Goal: Transaction & Acquisition: Purchase product/service

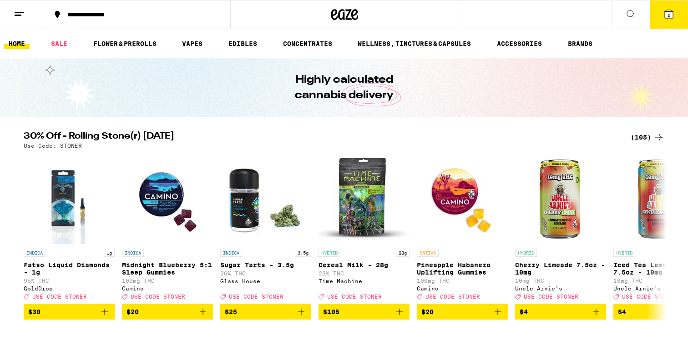
click at [638, 136] on div "(105)" at bounding box center [648, 137] width 34 height 11
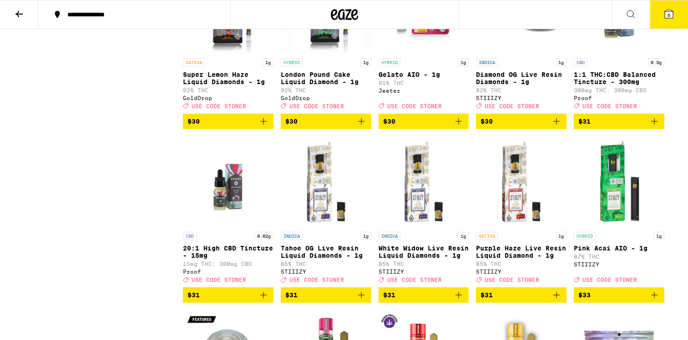
scroll to position [2606, 0]
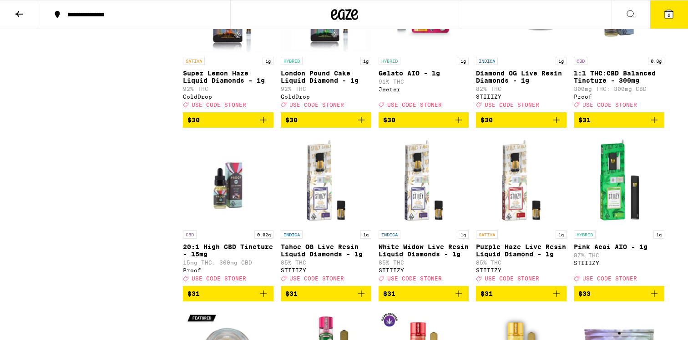
click at [391, 124] on span "$30" at bounding box center [389, 120] width 12 height 7
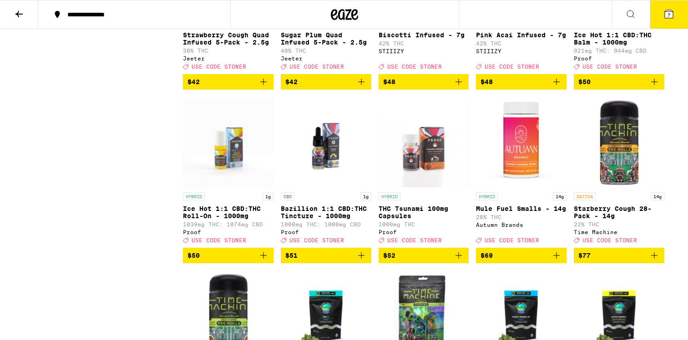
scroll to position [3337, 0]
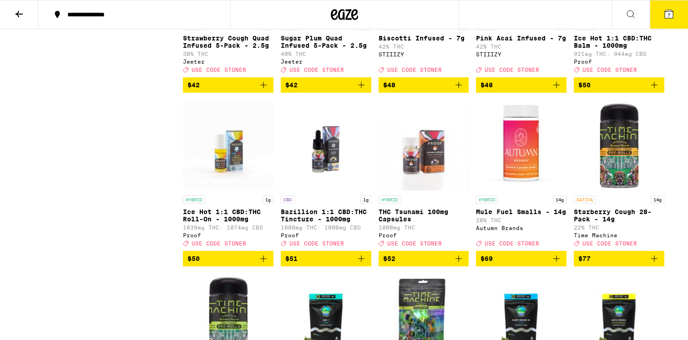
click at [352, 91] on span "$42" at bounding box center [325, 85] width 81 height 11
click at [349, 49] on p "Sugar Plum Quad Infused 5-Pack - 2.5g" at bounding box center [326, 42] width 91 height 15
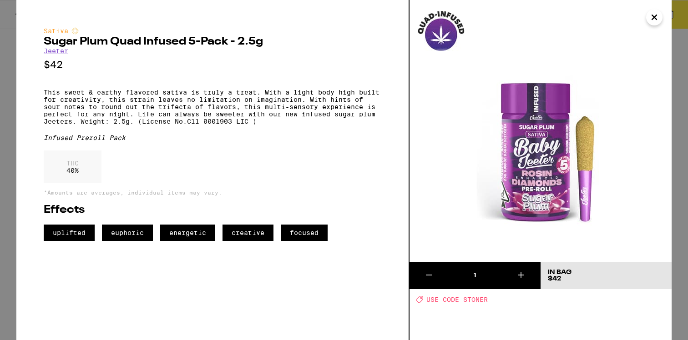
click at [655, 18] on icon "Close" at bounding box center [654, 17] width 5 height 5
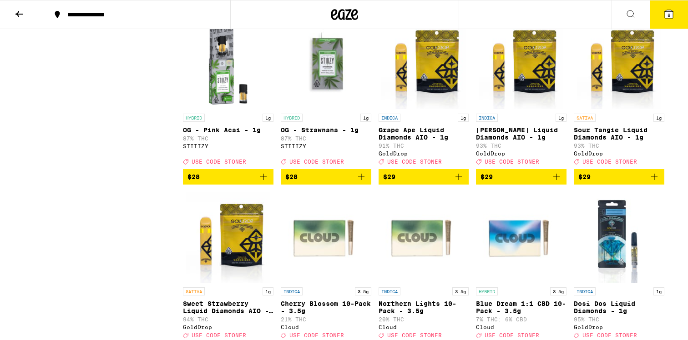
scroll to position [2194, 0]
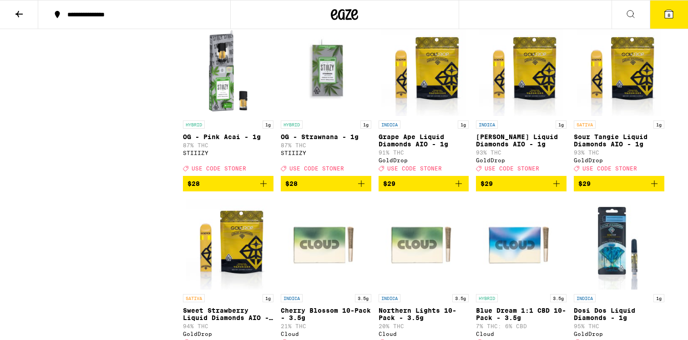
click at [639, 189] on span "$29" at bounding box center [618, 183] width 81 height 11
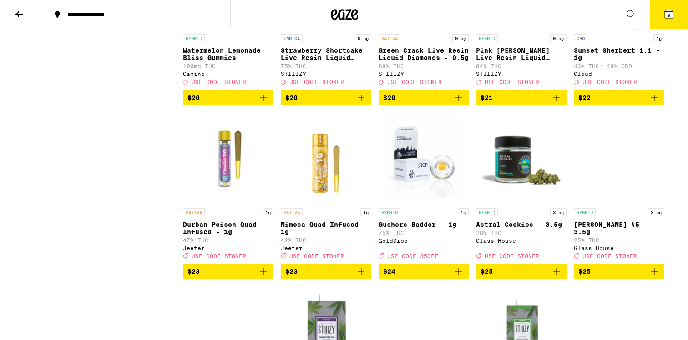
scroll to position [1753, 0]
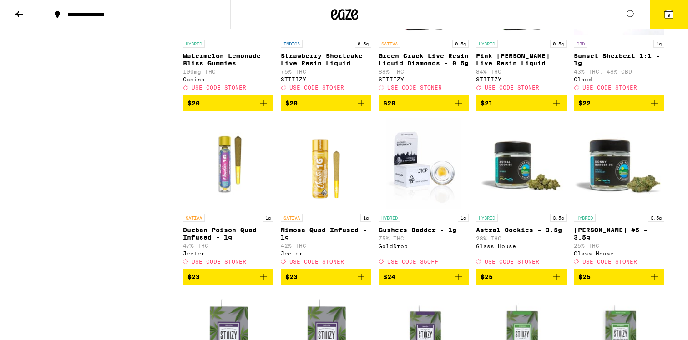
click at [669, 10] on icon at bounding box center [669, 14] width 8 height 8
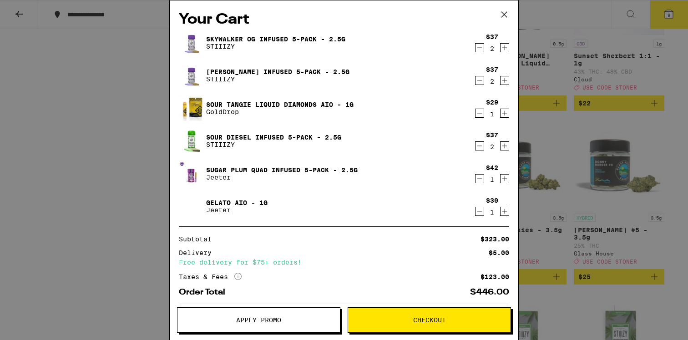
click at [484, 148] on div "$37 2" at bounding box center [492, 141] width 34 height 19
click at [480, 147] on icon "Decrement" at bounding box center [480, 146] width 8 height 11
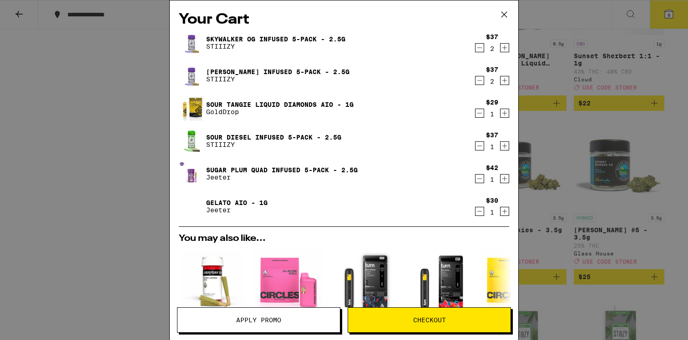
click at [480, 147] on icon "Decrement" at bounding box center [480, 146] width 8 height 11
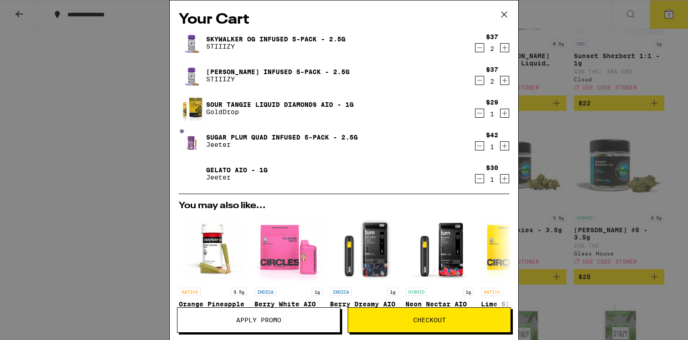
click at [476, 84] on icon "Decrement" at bounding box center [480, 80] width 8 height 11
click at [477, 81] on icon "Decrement" at bounding box center [480, 80] width 8 height 11
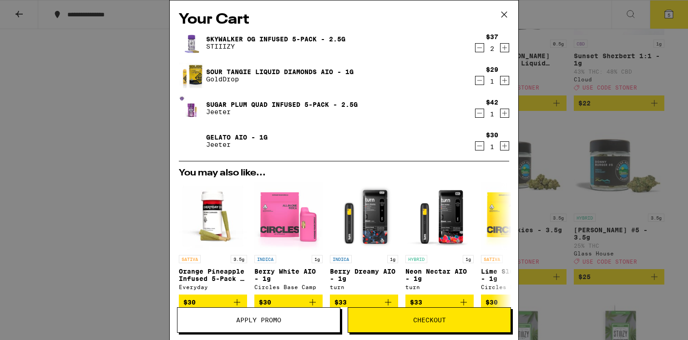
click at [480, 49] on icon "Decrement" at bounding box center [480, 47] width 8 height 11
click at [482, 49] on icon "Decrement" at bounding box center [480, 47] width 8 height 11
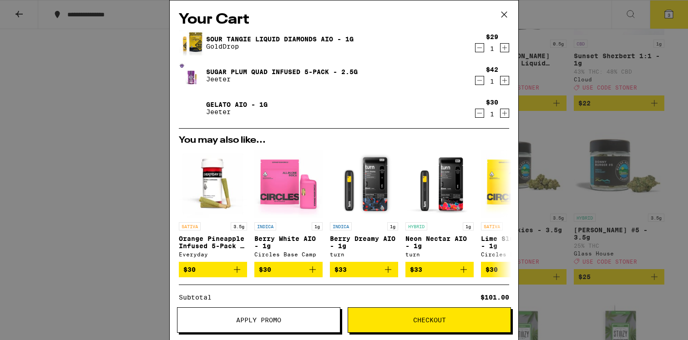
click at [82, 95] on div "Your Cart Sour [PERSON_NAME] Liquid Diamonds AIO - 1g GoldDrop $29 1 Sugar Plum…" at bounding box center [344, 170] width 688 height 340
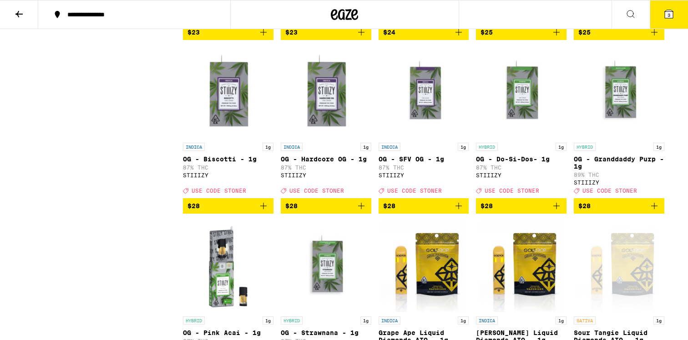
scroll to position [2007, 0]
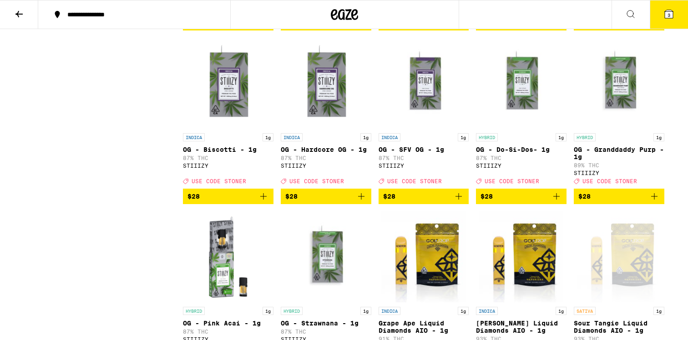
click at [667, 22] on button "3" at bounding box center [669, 14] width 38 height 28
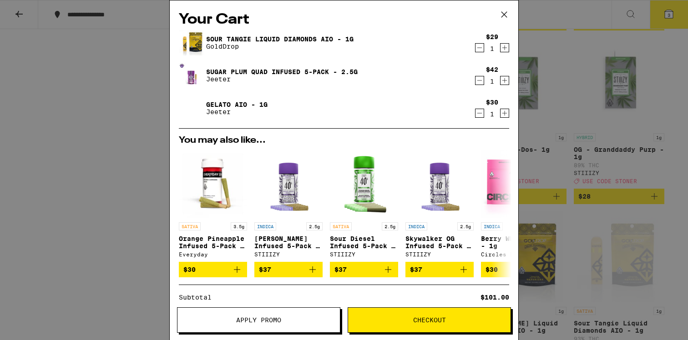
click at [505, 115] on icon "Increment" at bounding box center [505, 113] width 8 height 11
click at [228, 102] on link "Gelato AIO - 1g" at bounding box center [236, 104] width 61 height 7
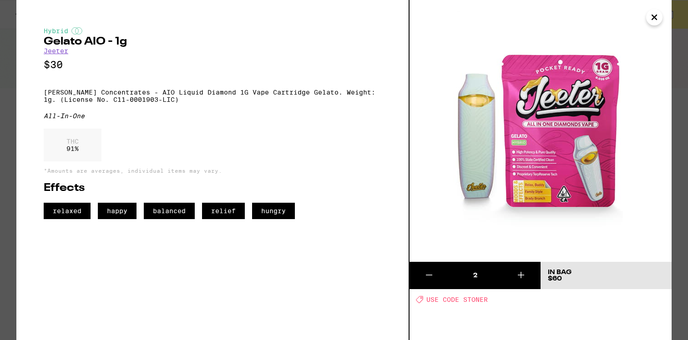
scroll to position [2007, 0]
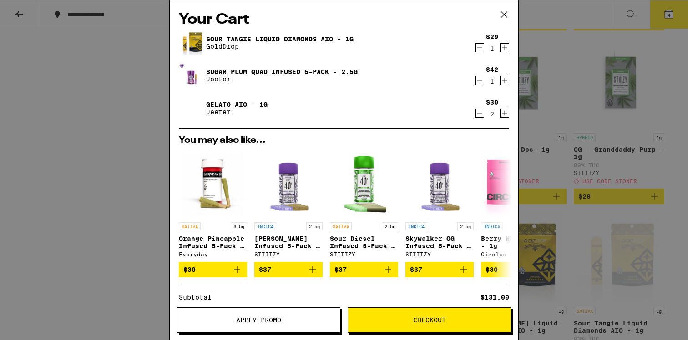
click at [480, 115] on icon "Decrement" at bounding box center [480, 113] width 8 height 11
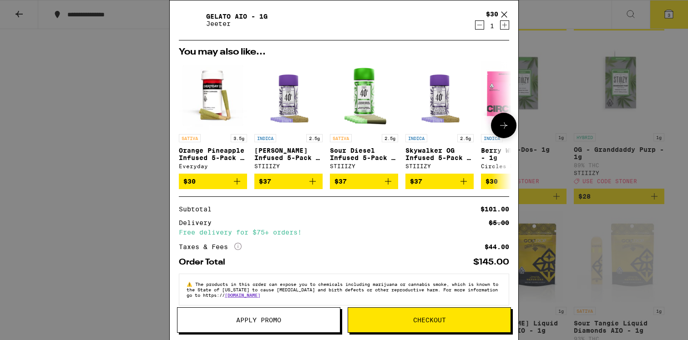
scroll to position [99, 0]
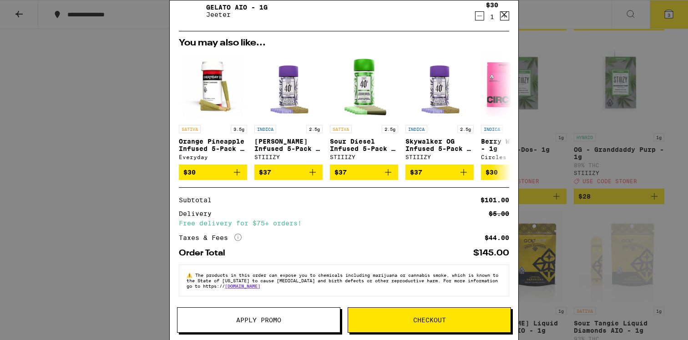
click at [254, 317] on span "Apply Promo" at bounding box center [258, 320] width 45 height 6
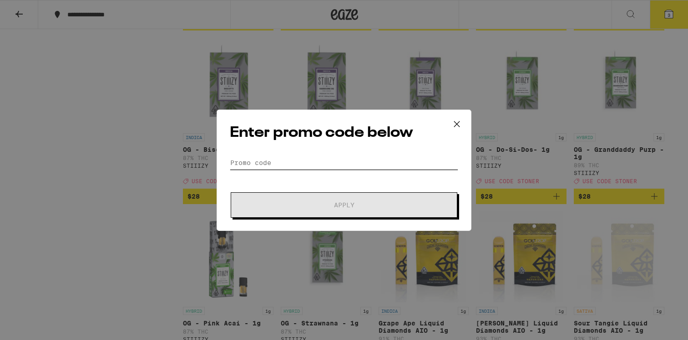
click at [285, 166] on input "Promo Code" at bounding box center [344, 163] width 228 height 14
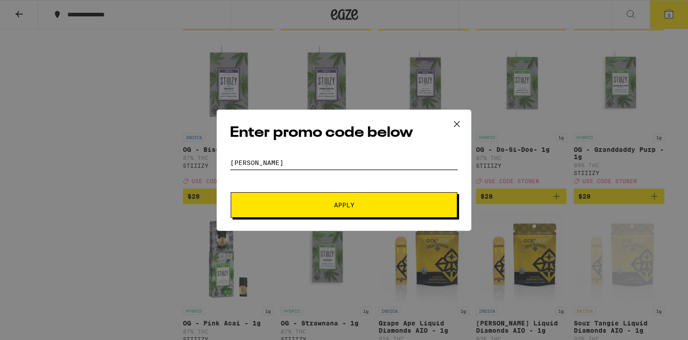
type input "[PERSON_NAME]"
click at [231, 193] on button "Apply" at bounding box center [344, 205] width 227 height 25
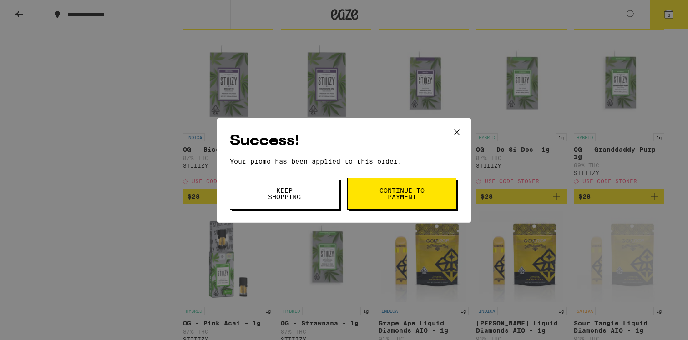
click at [387, 201] on button "Continue to payment" at bounding box center [401, 194] width 109 height 32
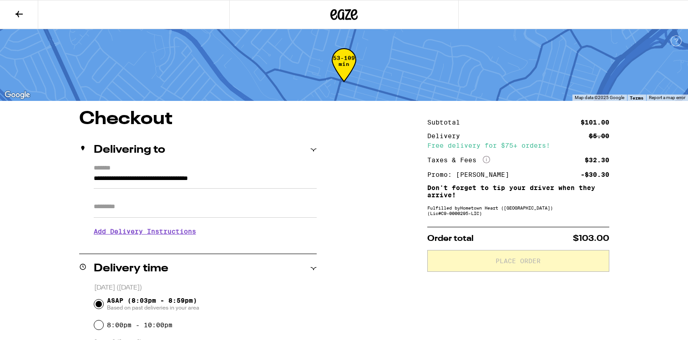
drag, startPoint x: 669, startPoint y: 39, endPoint x: 666, endPoint y: 46, distance: 6.8
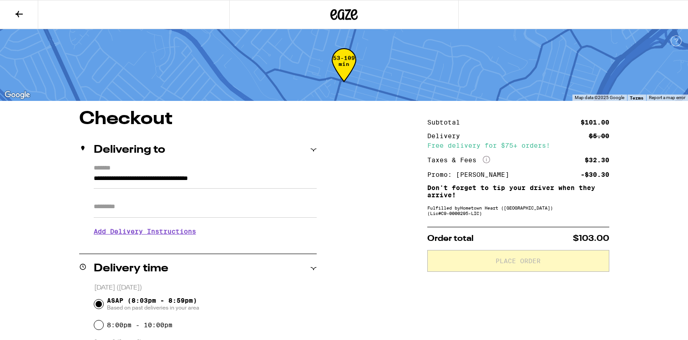
click at [20, 14] on icon at bounding box center [18, 14] width 7 height 6
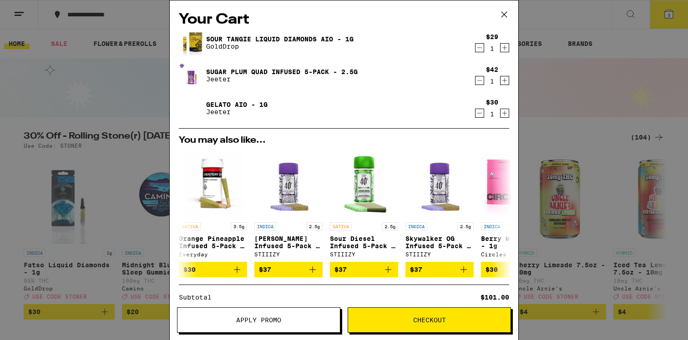
click at [506, 82] on icon "Increment" at bounding box center [505, 80] width 8 height 11
click at [481, 82] on icon "Decrement" at bounding box center [480, 80] width 8 height 11
click at [480, 50] on icon "Decrement" at bounding box center [480, 47] width 8 height 11
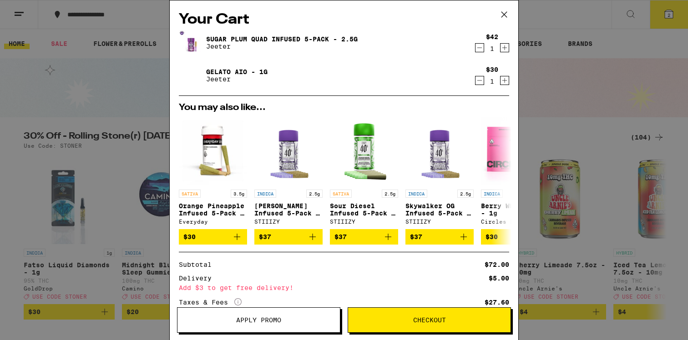
click at [436, 326] on button "Checkout" at bounding box center [429, 320] width 163 height 25
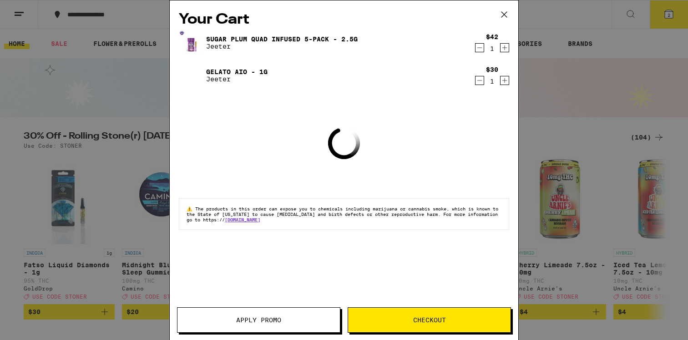
click at [503, 13] on icon at bounding box center [504, 15] width 14 height 14
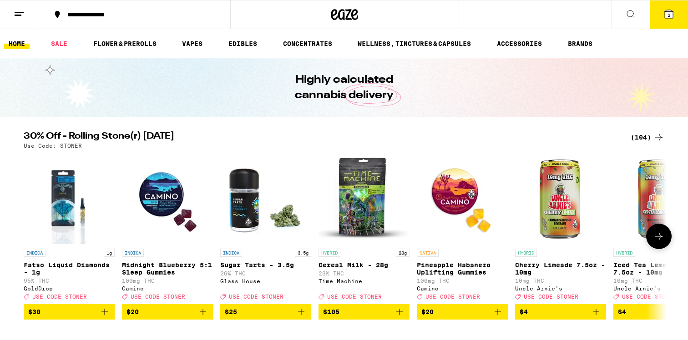
scroll to position [7, 0]
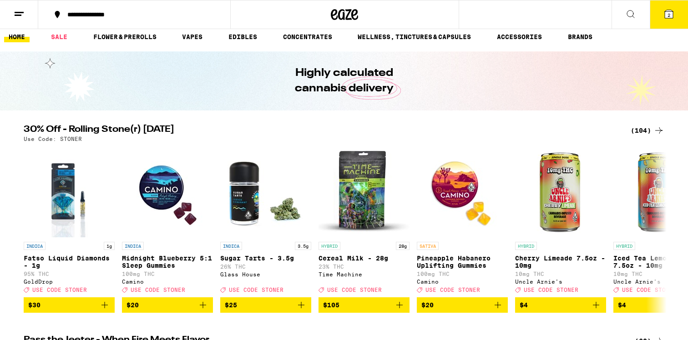
click at [654, 131] on icon at bounding box center [659, 130] width 11 height 11
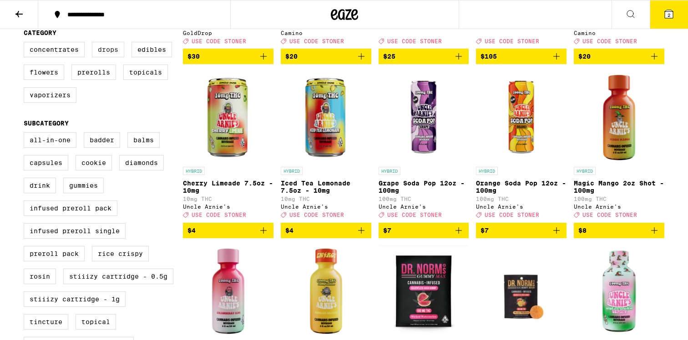
scroll to position [235, 0]
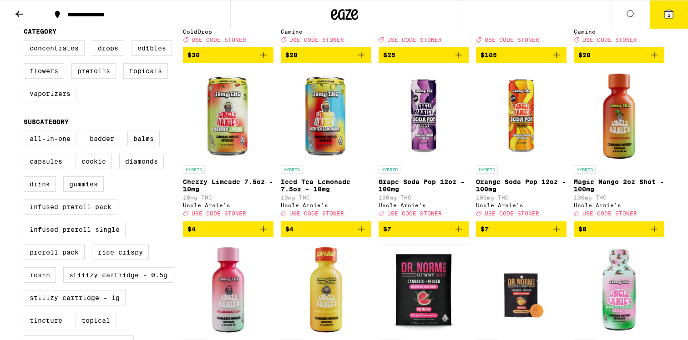
click at [87, 215] on label "Infused Preroll Pack" at bounding box center [71, 206] width 94 height 15
click at [26, 133] on input "Infused Preroll Pack" at bounding box center [25, 132] width 0 height 0
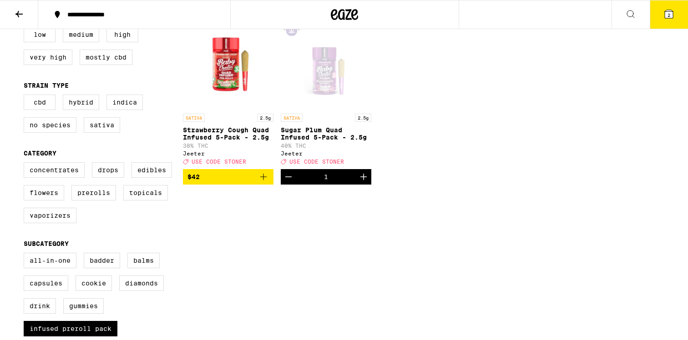
scroll to position [67, 0]
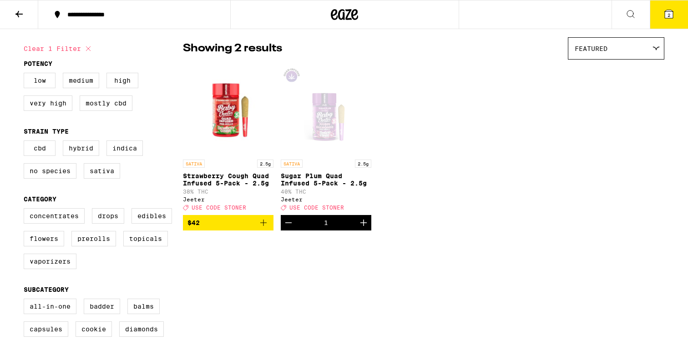
checkbox input "false"
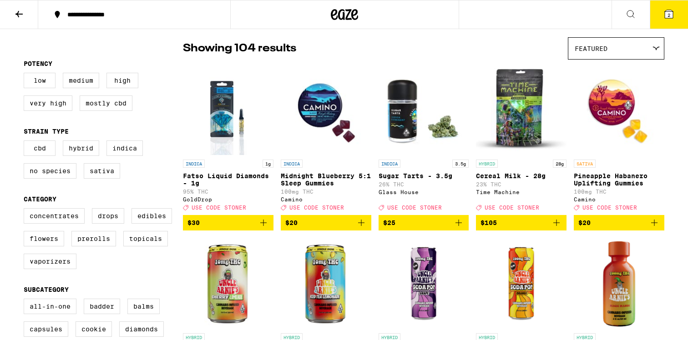
scroll to position [235, 0]
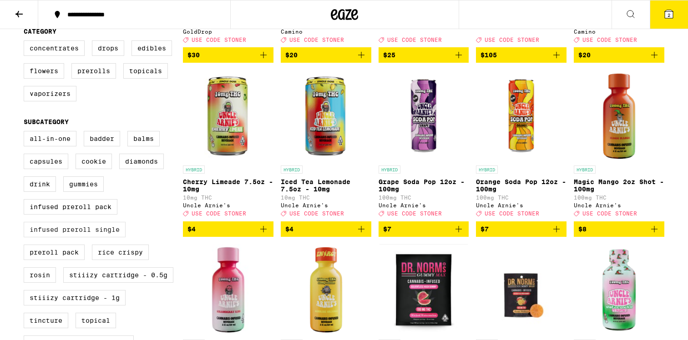
click at [81, 238] on label "Infused Preroll Single" at bounding box center [75, 229] width 102 height 15
click at [26, 133] on input "Infused Preroll Single" at bounding box center [25, 132] width 0 height 0
checkbox input "true"
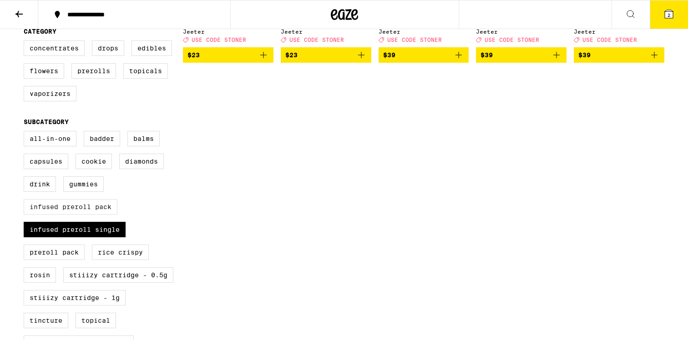
click at [80, 215] on label "Infused Preroll Pack" at bounding box center [71, 206] width 94 height 15
click at [26, 133] on input "Infused Preroll Pack" at bounding box center [25, 132] width 0 height 0
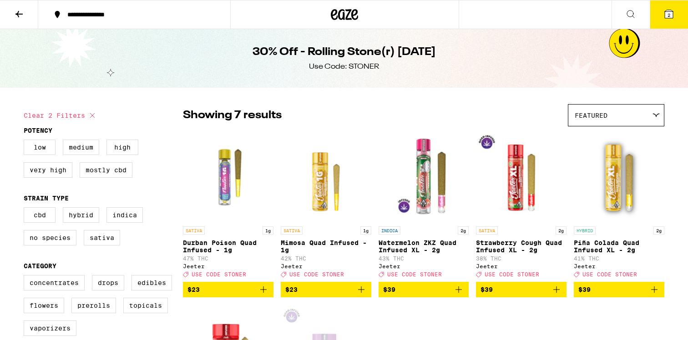
scroll to position [1, 0]
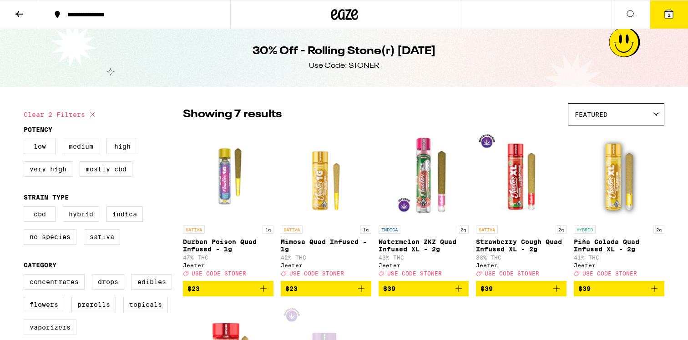
click at [71, 116] on button "Clear 2 filters" at bounding box center [61, 114] width 74 height 23
checkbox input "false"
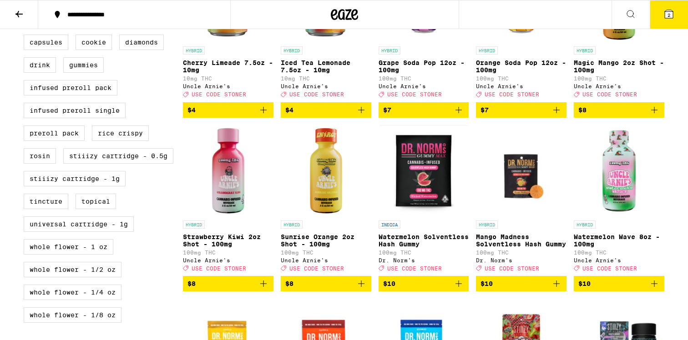
scroll to position [345, 0]
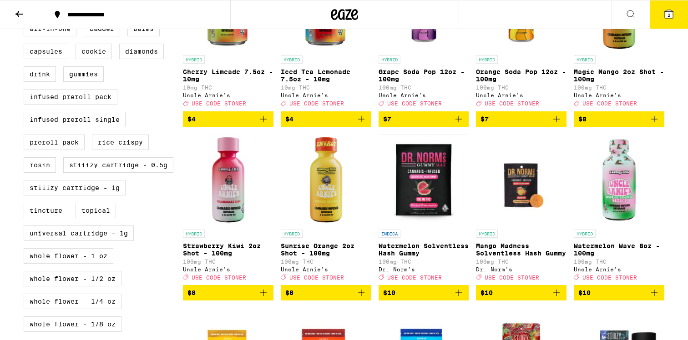
click at [114, 105] on label "Infused Preroll Pack" at bounding box center [71, 96] width 94 height 15
click at [26, 23] on input "Infused Preroll Pack" at bounding box center [25, 22] width 0 height 0
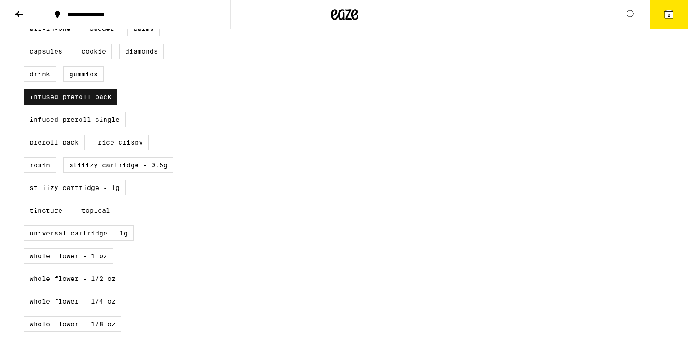
click at [114, 105] on label "Infused Preroll Pack" at bounding box center [71, 96] width 94 height 15
click at [26, 23] on input "Infused Preroll Pack" at bounding box center [25, 22] width 0 height 0
checkbox input "false"
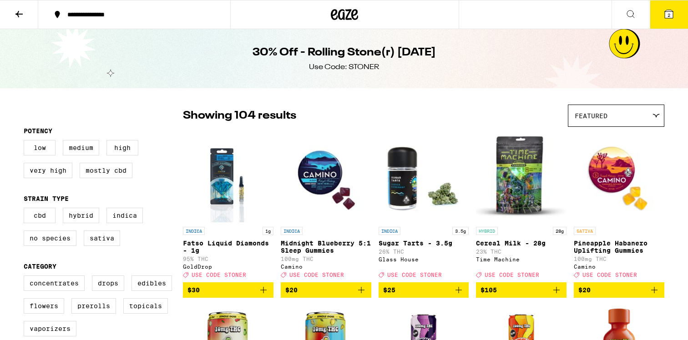
click at [614, 122] on div "Featured" at bounding box center [616, 115] width 96 height 21
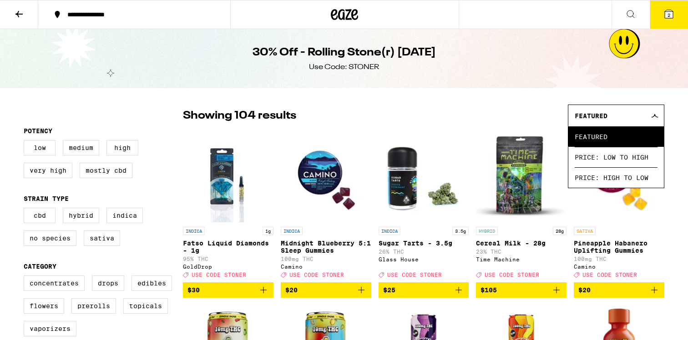
click at [649, 119] on div "Featured" at bounding box center [616, 115] width 96 height 21
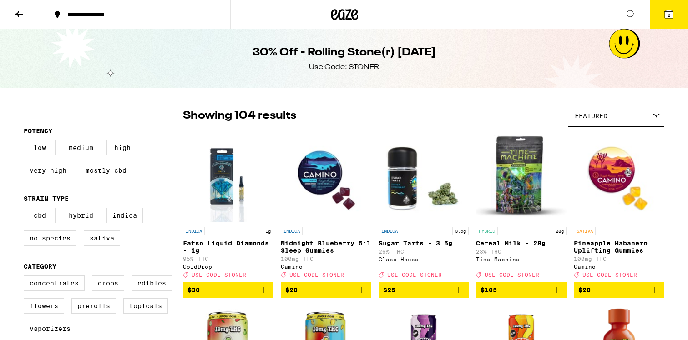
click at [19, 11] on icon at bounding box center [19, 14] width 11 height 11
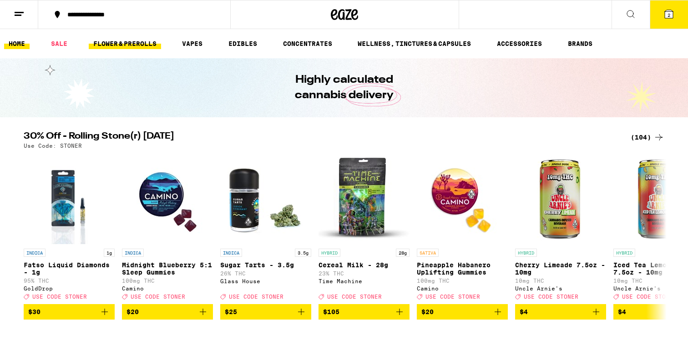
click at [152, 44] on link "FLOWER & PREROLLS" at bounding box center [125, 43] width 72 height 11
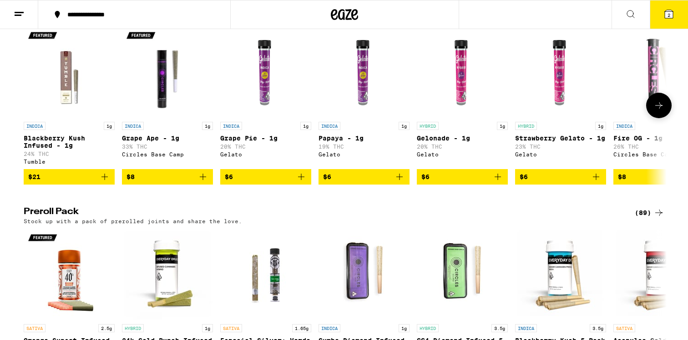
scroll to position [555, 0]
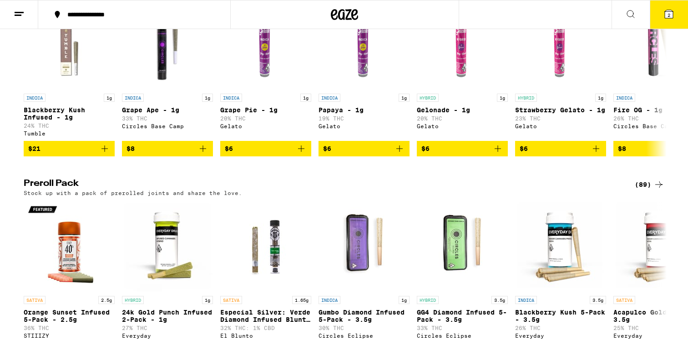
click at [660, 190] on icon at bounding box center [659, 184] width 11 height 11
click at [650, 190] on div "(89)" at bounding box center [650, 184] width 30 height 11
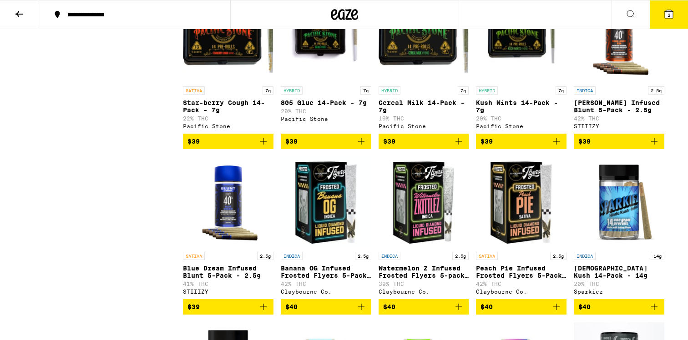
scroll to position [1810, 0]
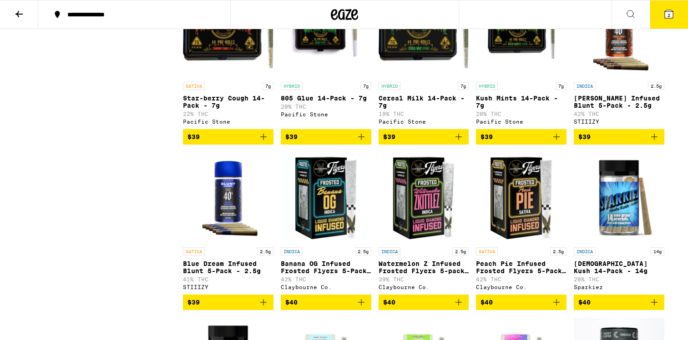
click at [606, 77] on img "Open page for King Louis XIII Infused Blunt 5-Pack - 2.5g from STIIIZY" at bounding box center [619, 31] width 91 height 91
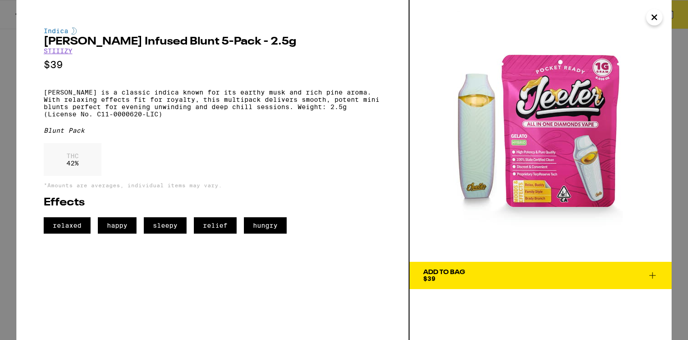
click at [655, 10] on icon "Close" at bounding box center [654, 17] width 11 height 14
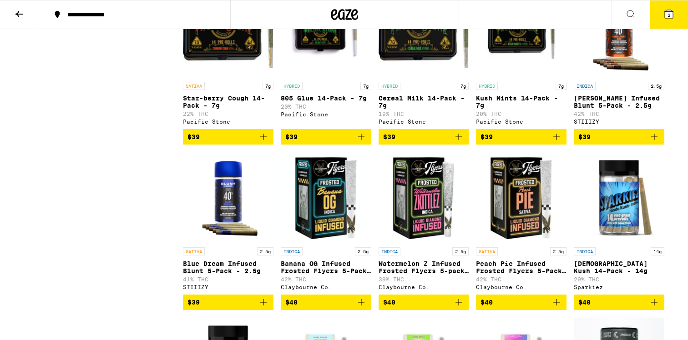
click at [622, 70] on img "Open page for King Louis XIII Infused Blunt 5-Pack - 2.5g from STIIIZY" at bounding box center [619, 31] width 91 height 91
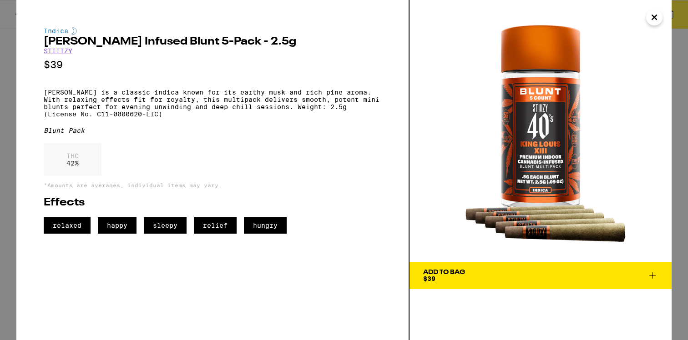
click at [567, 235] on img at bounding box center [541, 131] width 262 height 262
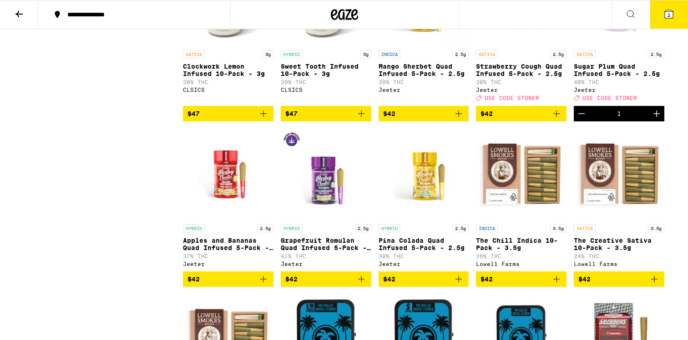
scroll to position [2332, 0]
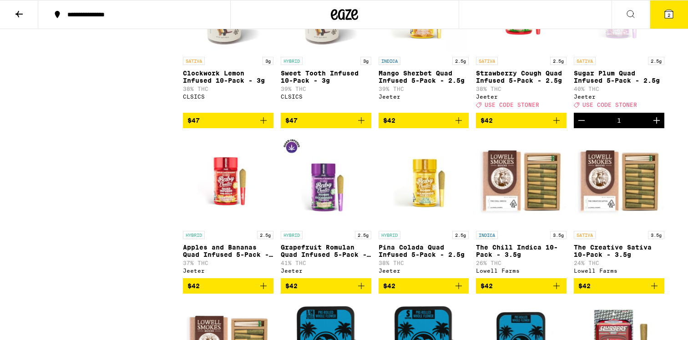
click at [582, 126] on icon "Decrement" at bounding box center [581, 120] width 11 height 11
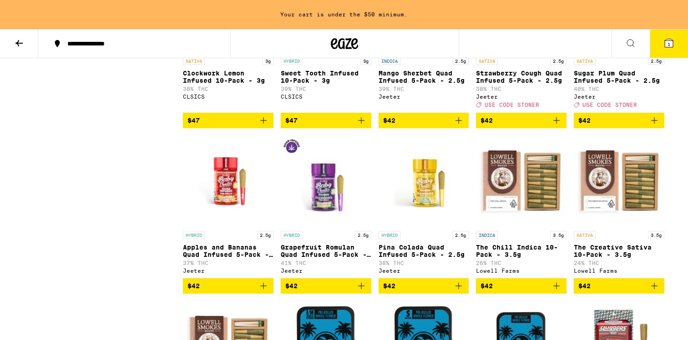
click at [312, 84] on p "Sweet Tooth Infused 10-Pack - 3g" at bounding box center [326, 77] width 91 height 15
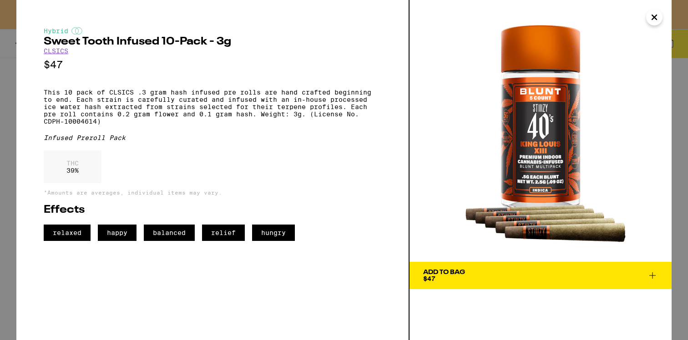
click at [566, 232] on img at bounding box center [541, 131] width 262 height 262
click at [655, 15] on icon "Close" at bounding box center [654, 17] width 11 height 14
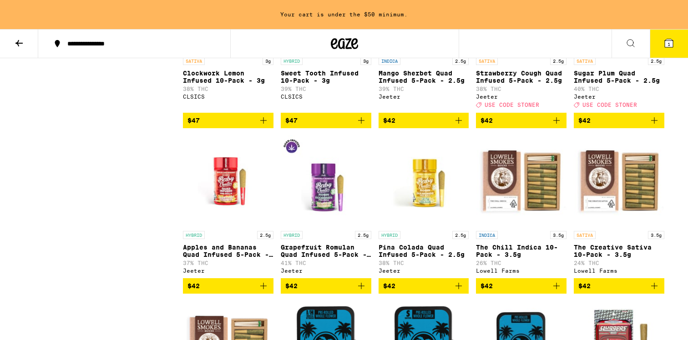
click at [332, 52] on img "Open page for Sweet Tooth Infused 10-Pack - 3g from CLSICS" at bounding box center [326, 6] width 91 height 91
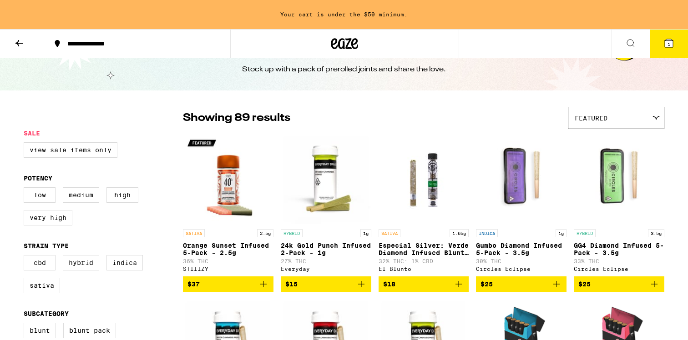
scroll to position [30, 0]
